Goal: Contribute content: Contribute content

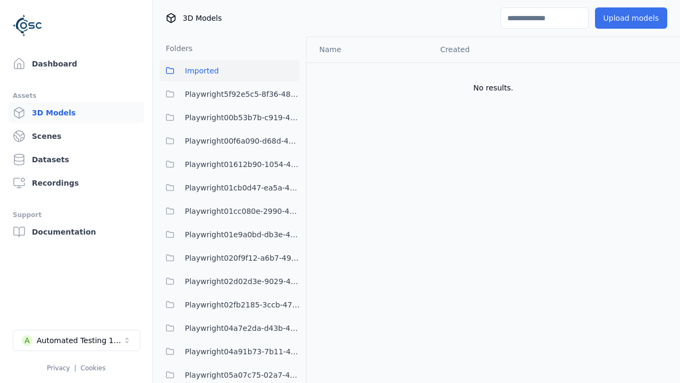
click at [633, 18] on button "Upload models" at bounding box center [631, 17] width 72 height 21
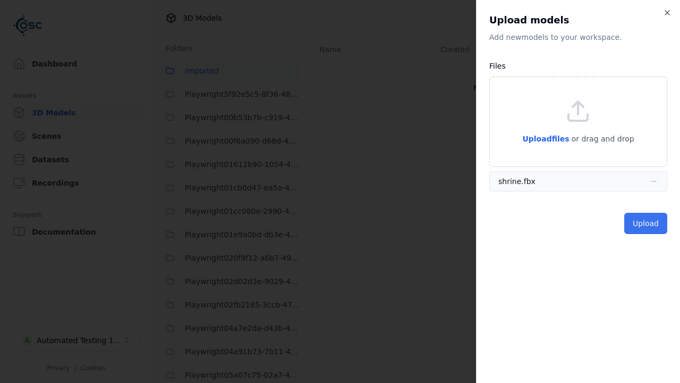
click at [647, 223] on button "Upload" at bounding box center [645, 223] width 43 height 21
